Goal: Find specific page/section: Find specific page/section

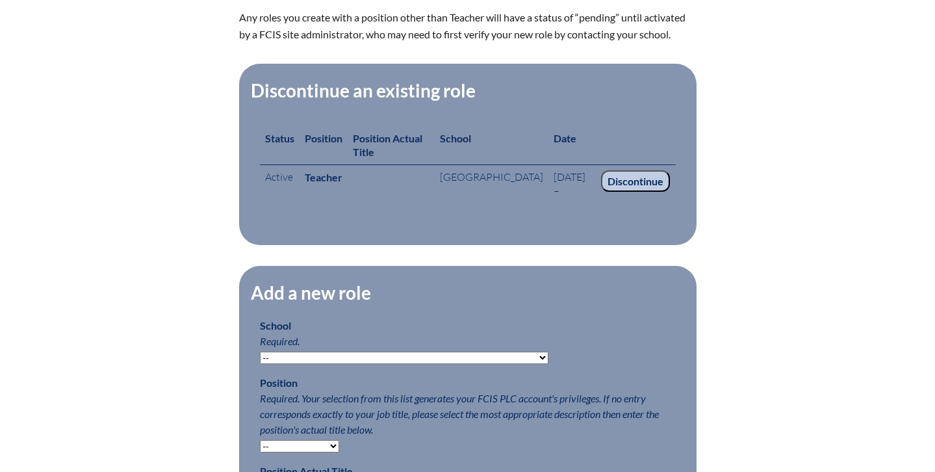
scroll to position [423, 0]
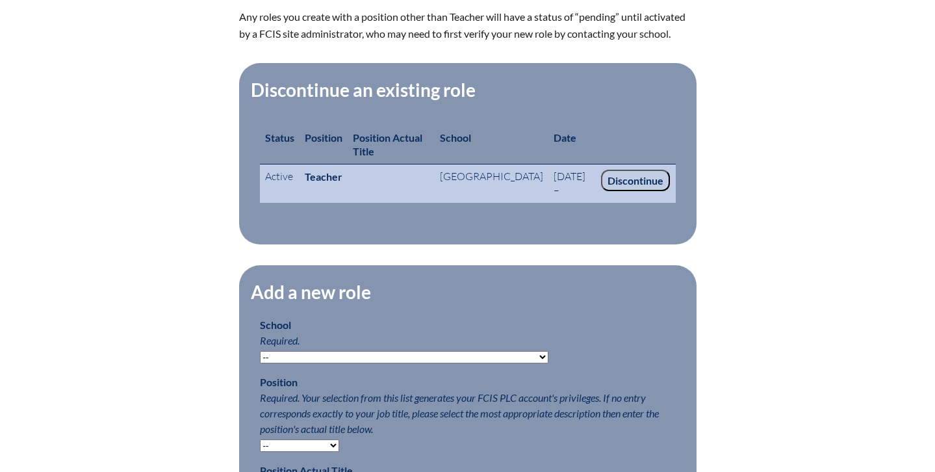
click at [451, 173] on td "[GEOGRAPHIC_DATA]" at bounding box center [492, 183] width 114 height 38
click at [319, 173] on b "Teacher" at bounding box center [324, 176] width 38 height 12
click at [342, 192] on td "Teacher" at bounding box center [323, 183] width 48 height 38
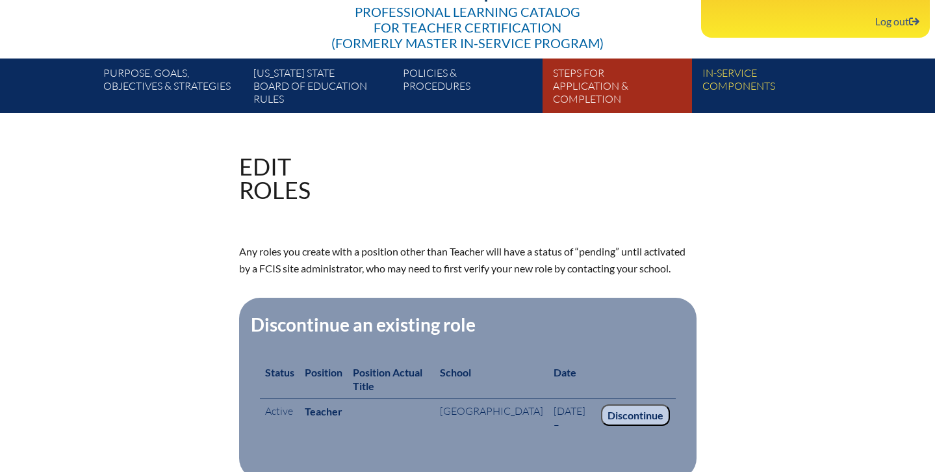
scroll to position [0, 0]
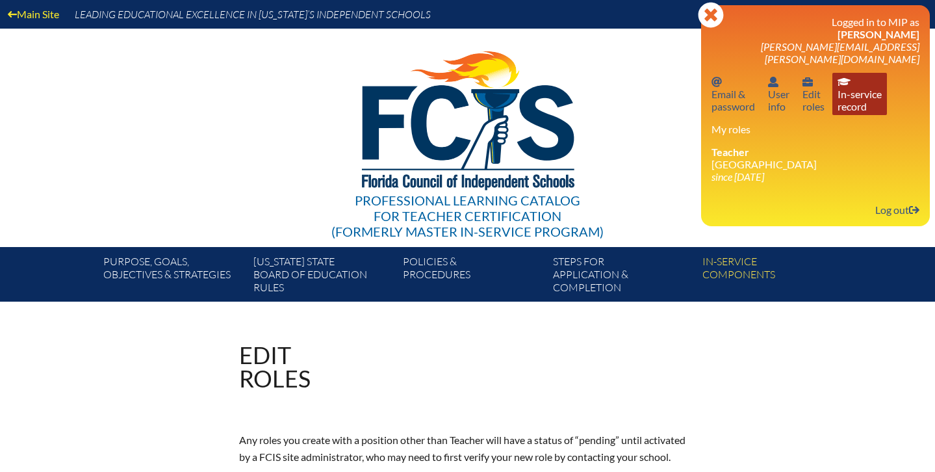
click at [850, 93] on link "In-service record In-service record" at bounding box center [859, 94] width 55 height 42
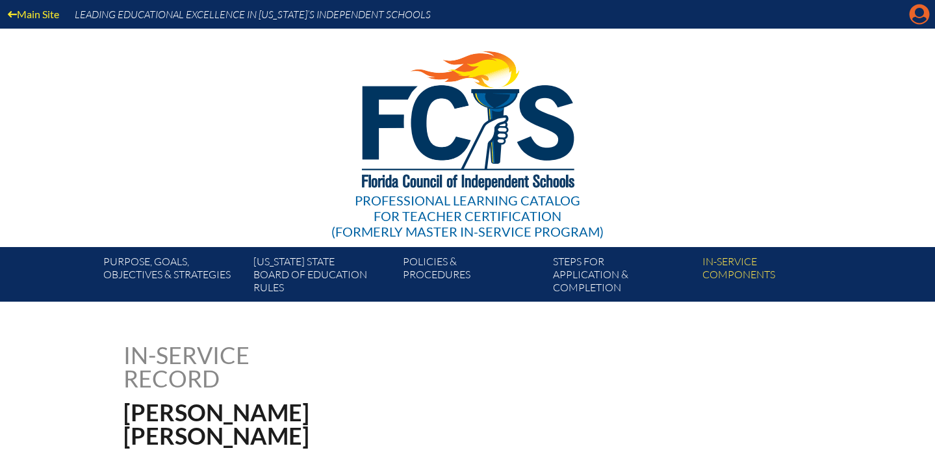
click at [922, 16] on icon at bounding box center [919, 15] width 20 height 20
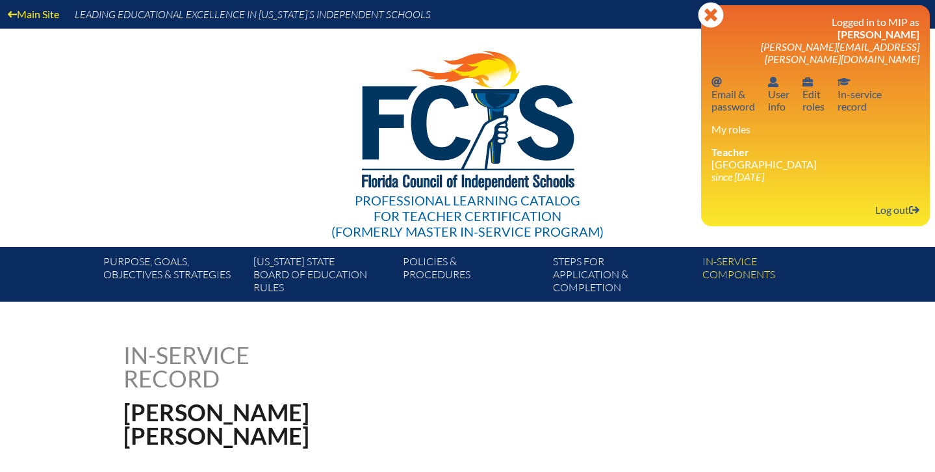
click at [669, 72] on div "Professional Learning Catalog for Teacher Certification (formerly Master In-ser…" at bounding box center [468, 138] width 790 height 218
